Goal: Entertainment & Leisure: Consume media (video, audio)

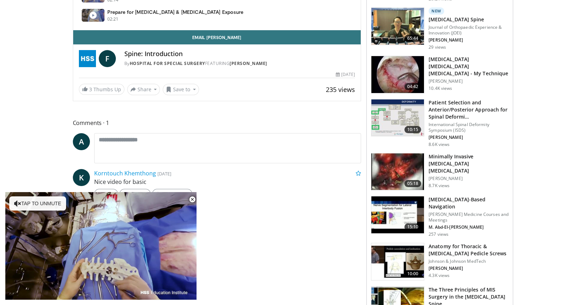
scroll to position [298, 0]
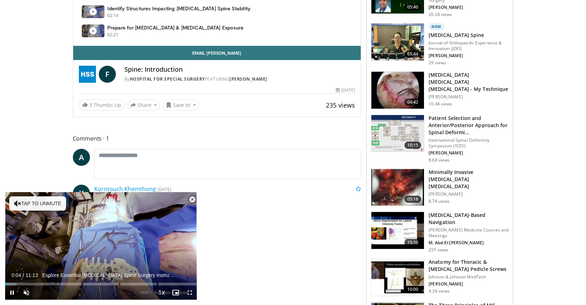
click at [193, 198] on span "Video Player" at bounding box center [192, 200] width 14 height 14
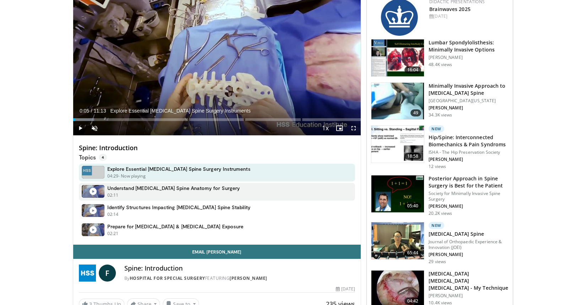
scroll to position [136, 0]
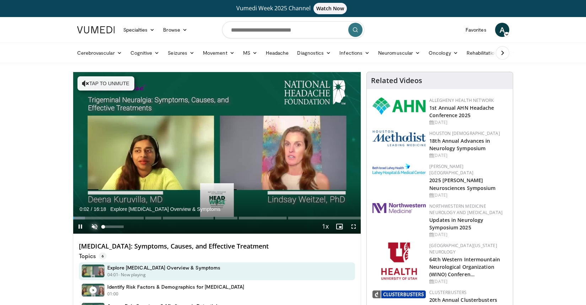
click at [92, 226] on span "Video Player" at bounding box center [94, 227] width 14 height 14
drag, startPoint x: 75, startPoint y: 218, endPoint x: 66, endPoint y: 220, distance: 9.1
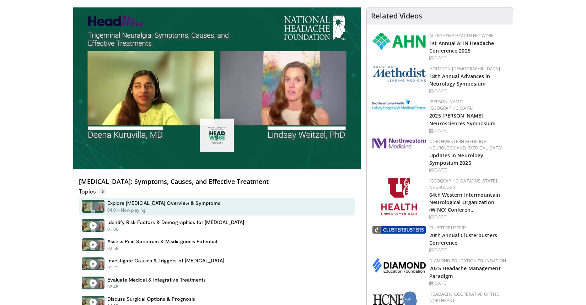
scroll to position [59, 0]
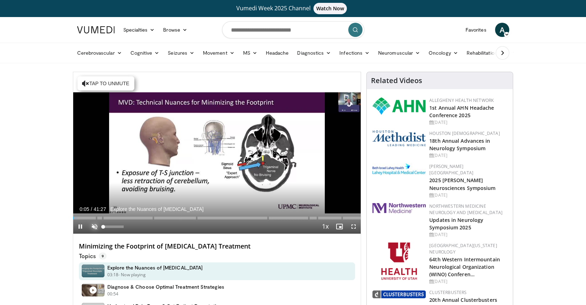
click at [93, 226] on span "Video Player" at bounding box center [94, 227] width 14 height 14
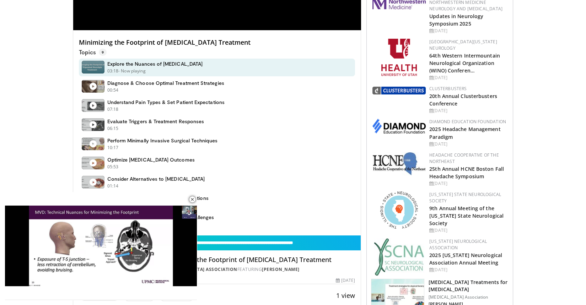
scroll to position [201, 0]
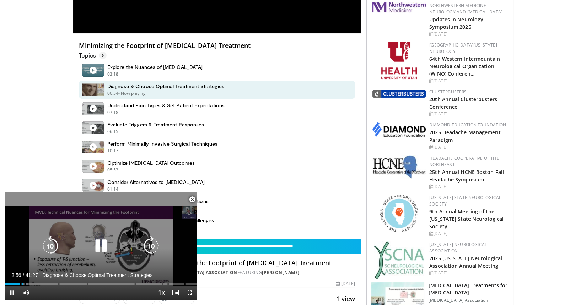
click at [104, 244] on icon "Video Player" at bounding box center [101, 246] width 20 height 20
